Goal: Information Seeking & Learning: Learn about a topic

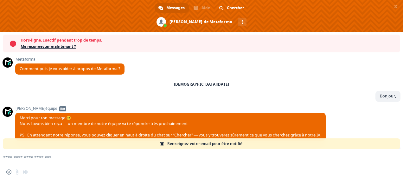
scroll to position [254, 0]
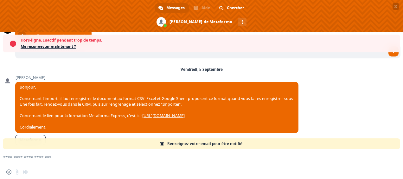
click at [395, 5] on span "Fermer le chat" at bounding box center [396, 6] width 3 height 3
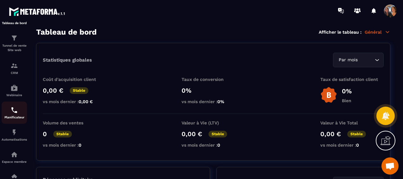
scroll to position [32, 0]
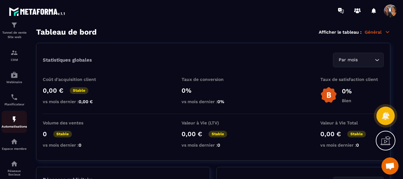
click at [15, 125] on div "Automatisations" at bounding box center [14, 121] width 25 height 13
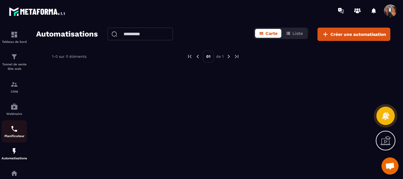
click at [14, 134] on div "Planificateur" at bounding box center [14, 131] width 25 height 13
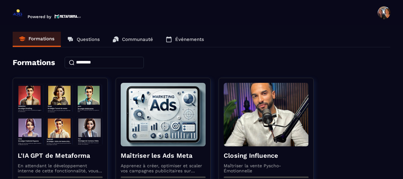
scroll to position [234, 0]
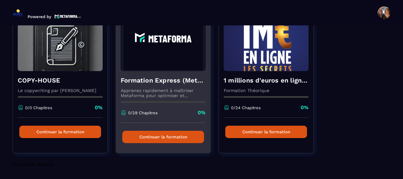
click at [161, 134] on button "Continuer la formation" at bounding box center [163, 137] width 82 height 12
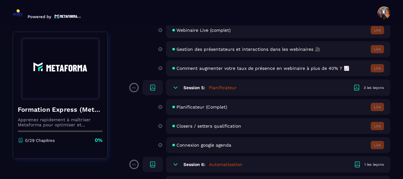
scroll to position [412, 0]
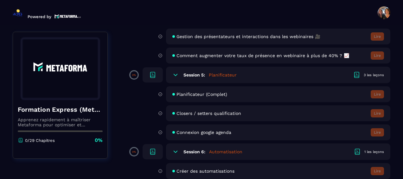
click at [205, 132] on span "Connexion google agenda" at bounding box center [204, 132] width 55 height 5
click at [152, 74] on icon at bounding box center [153, 75] width 8 height 8
click at [369, 73] on div "3 les leçons" at bounding box center [374, 75] width 20 height 5
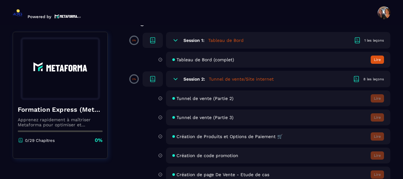
scroll to position [63, 0]
click at [375, 59] on button "Lire" at bounding box center [377, 60] width 13 height 8
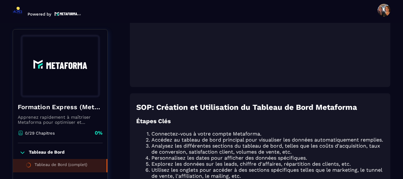
scroll to position [136, 0]
